Goal: Task Accomplishment & Management: Use online tool/utility

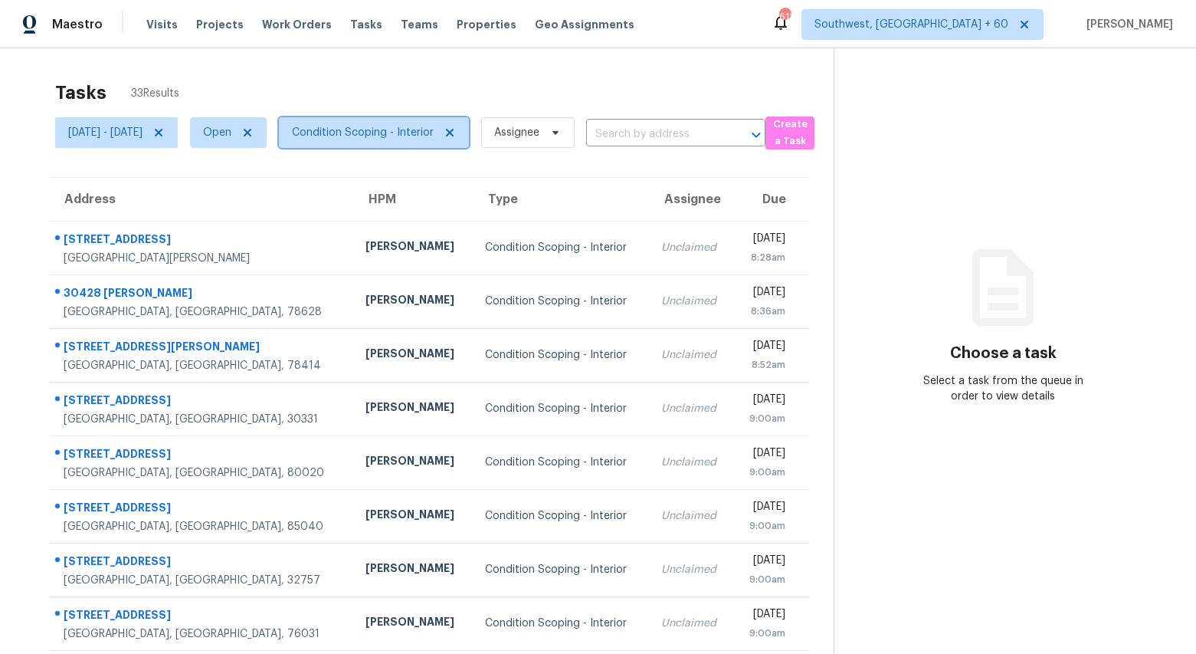
click at [382, 137] on span "Condition Scoping - Interior" at bounding box center [363, 132] width 142 height 15
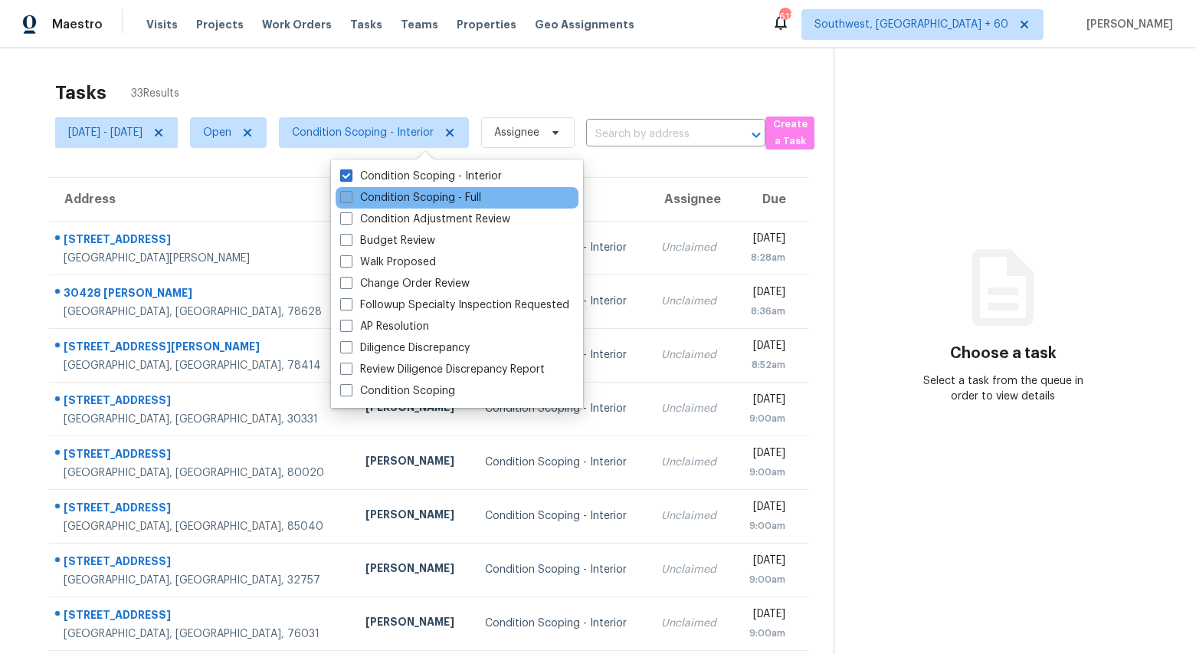
click at [383, 198] on label "Condition Scoping - Full" at bounding box center [410, 197] width 141 height 15
click at [350, 198] on input "Condition Scoping - Full" at bounding box center [345, 195] width 10 height 10
checkbox input "true"
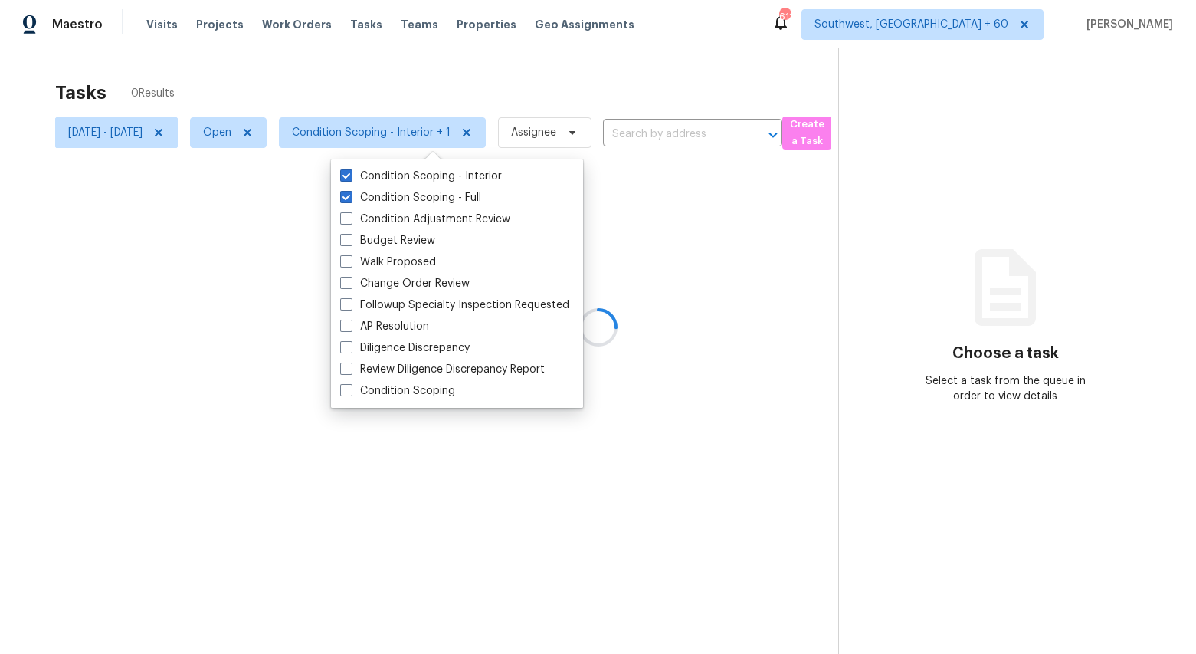
click at [280, 76] on div at bounding box center [598, 327] width 1196 height 654
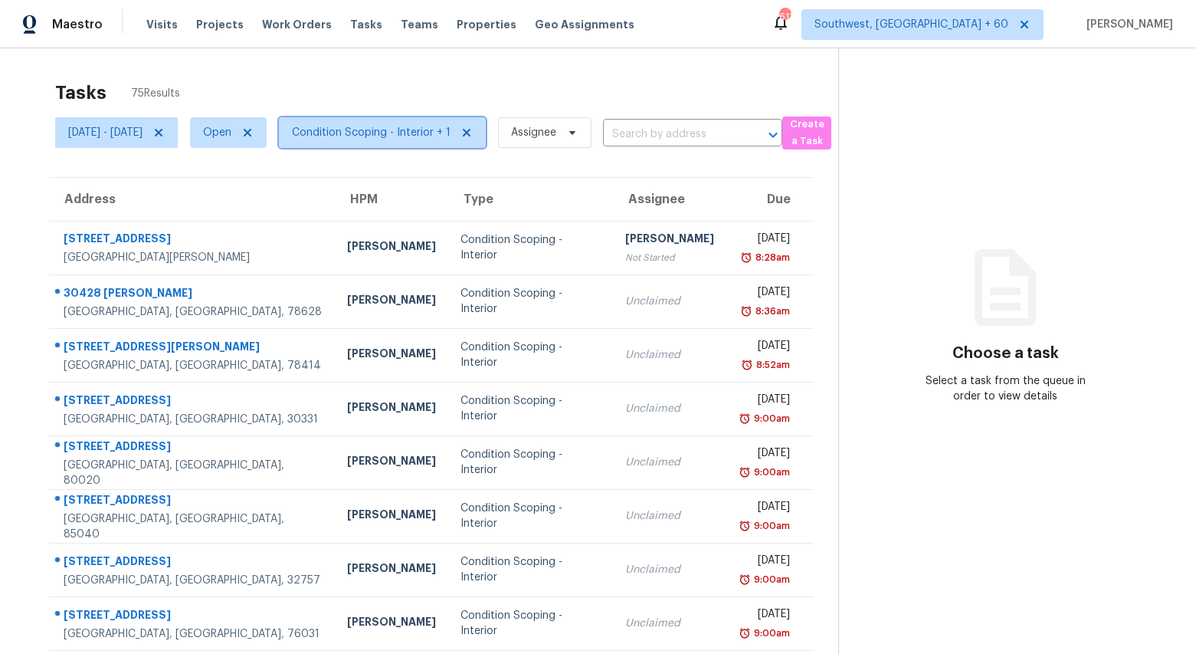
click at [371, 141] on span "Condition Scoping - Interior + 1" at bounding box center [382, 132] width 207 height 31
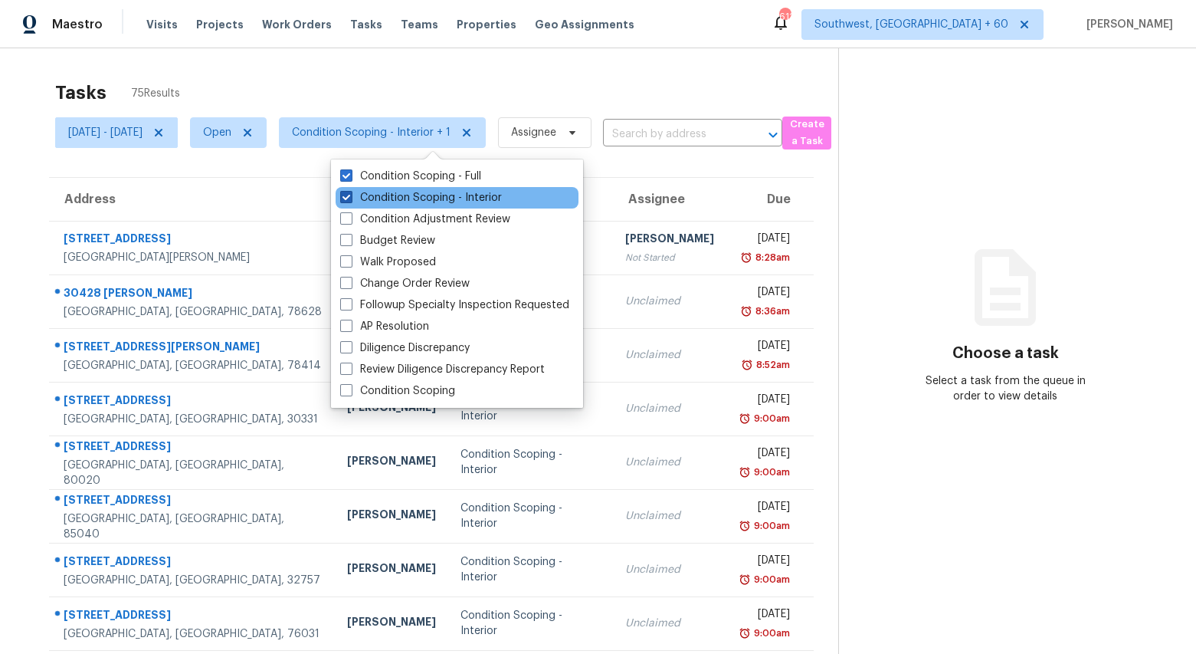
click at [366, 196] on label "Condition Scoping - Interior" at bounding box center [421, 197] width 162 height 15
click at [350, 196] on input "Condition Scoping - Interior" at bounding box center [345, 195] width 10 height 10
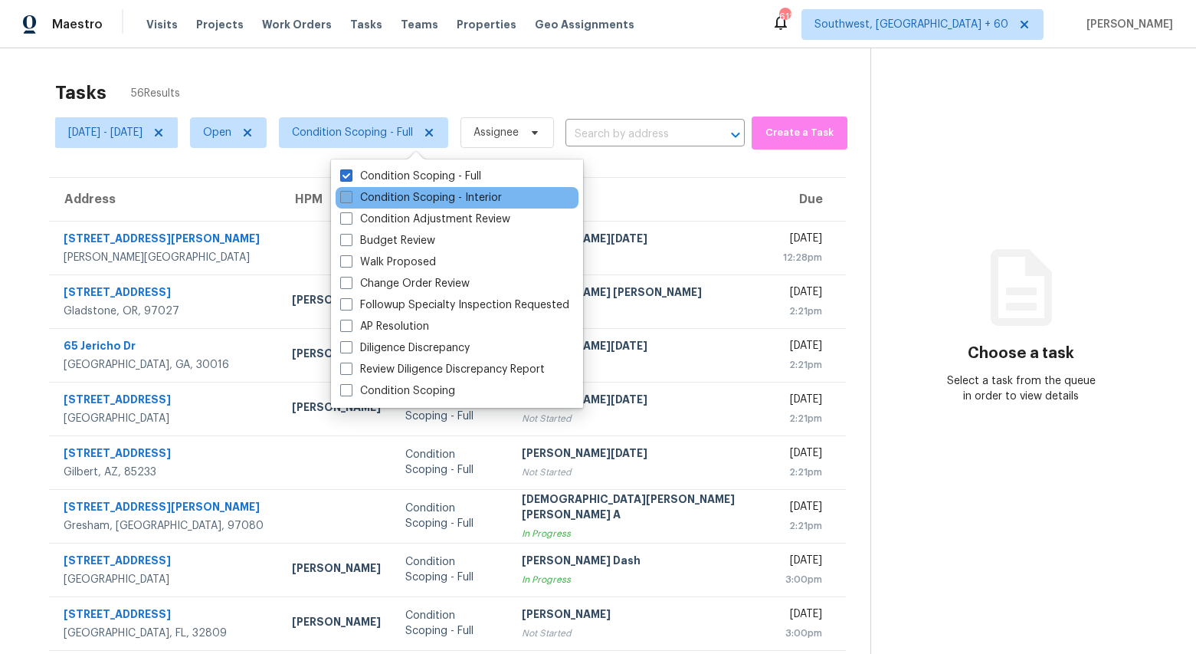
click at [396, 198] on label "Condition Scoping - Interior" at bounding box center [421, 197] width 162 height 15
click at [350, 198] on input "Condition Scoping - Interior" at bounding box center [345, 195] width 10 height 10
checkbox input "true"
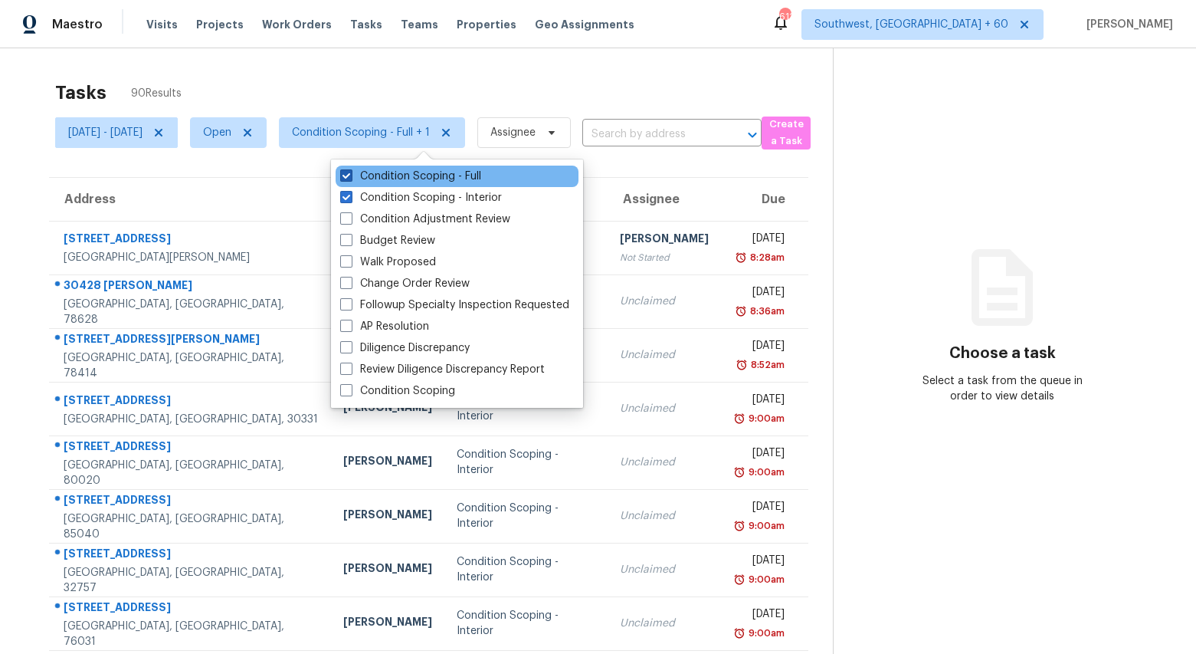
click at [392, 176] on label "Condition Scoping - Full" at bounding box center [410, 176] width 141 height 15
click at [350, 176] on input "Condition Scoping - Full" at bounding box center [345, 174] width 10 height 10
click at [392, 176] on label "Condition Scoping - Full" at bounding box center [410, 176] width 141 height 15
click at [350, 176] on input "Condition Scoping - Full" at bounding box center [345, 174] width 10 height 10
checkbox input "true"
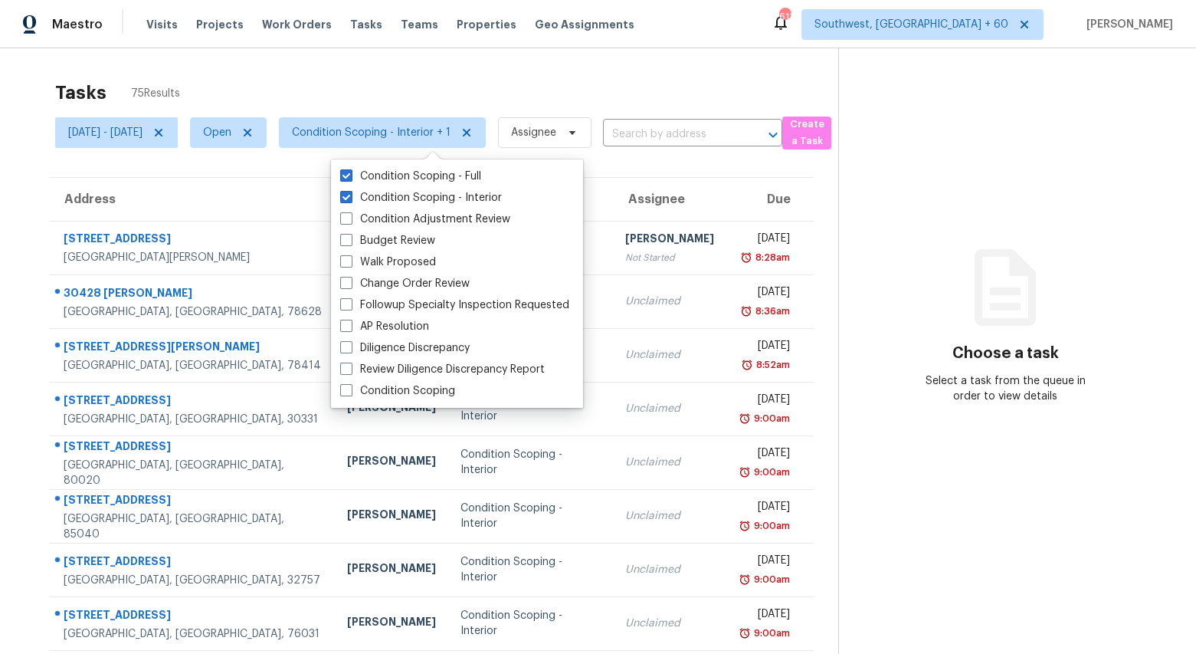
click at [359, 85] on div "Tasks 75 Results" at bounding box center [446, 93] width 783 height 40
